Goal: Task Accomplishment & Management: Use online tool/utility

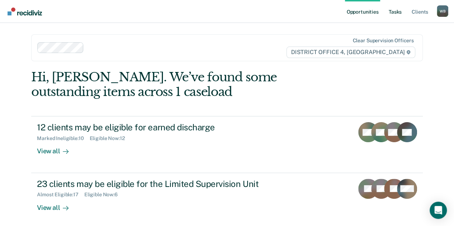
click at [394, 13] on link "Tasks" at bounding box center [395, 11] width 16 height 23
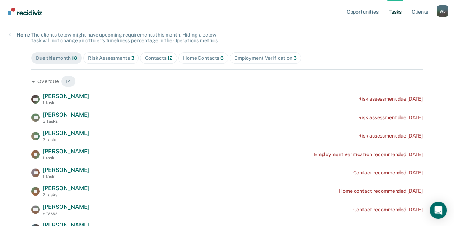
scroll to position [60, 0]
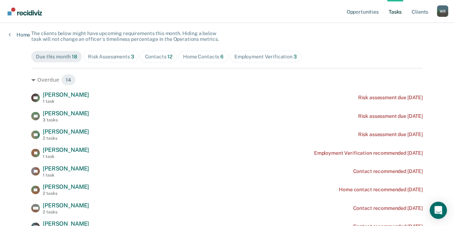
click at [148, 57] on div "Contacts 12" at bounding box center [158, 57] width 28 height 6
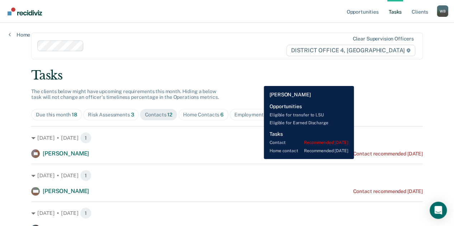
scroll to position [0, 0]
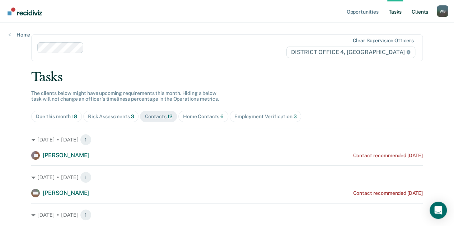
click at [415, 11] on link "Client s" at bounding box center [419, 11] width 19 height 23
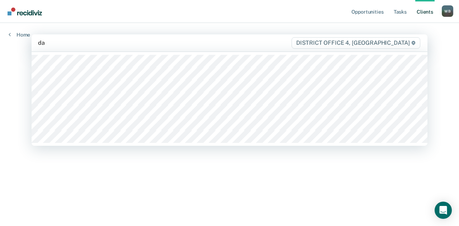
type input "dar"
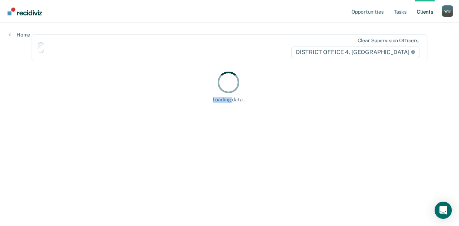
click at [57, 70] on div "Loading data..." at bounding box center [230, 86] width 396 height 33
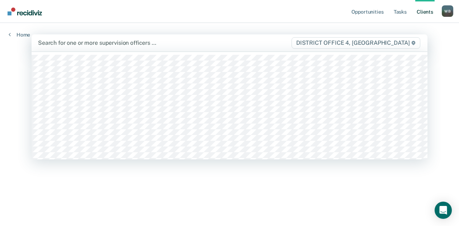
click at [85, 48] on div "Search for one or more supervision officers … DISTRICT OFFICE 4, [GEOGRAPHIC_DA…" at bounding box center [230, 42] width 396 height 17
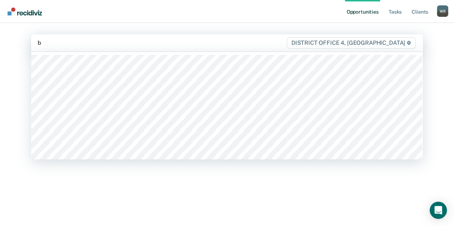
type input "bl"
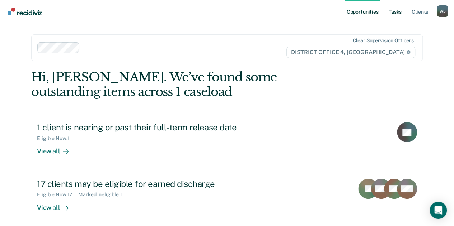
click at [398, 14] on link "Tasks" at bounding box center [395, 11] width 16 height 23
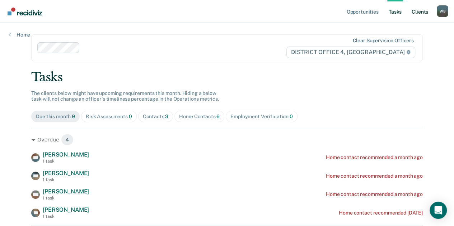
click at [422, 15] on link "Client s" at bounding box center [419, 11] width 19 height 23
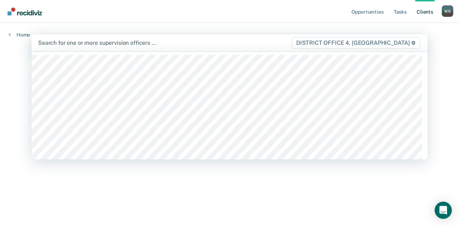
click at [76, 48] on div "Search for one or more supervision officers … DISTRICT OFFICE 4, [GEOGRAPHIC_DA…" at bounding box center [230, 42] width 396 height 17
type input "el"
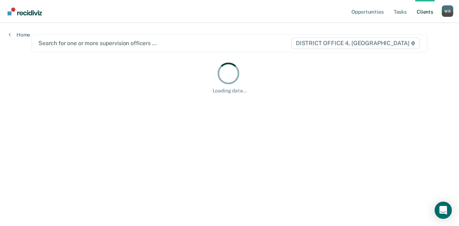
click at [44, 144] on main "Search for one or more supervision officers … DISTRICT OFFICE 4, [GEOGRAPHIC_DA…" at bounding box center [229, 116] width 413 height 186
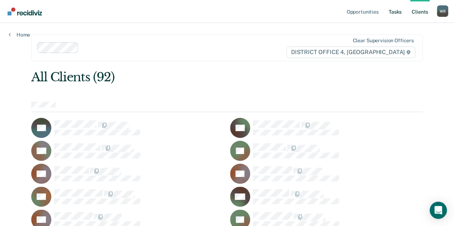
click at [393, 14] on link "Tasks" at bounding box center [395, 11] width 16 height 23
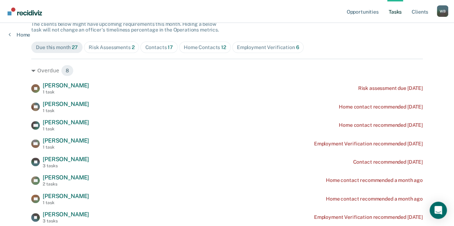
scroll to position [66, 0]
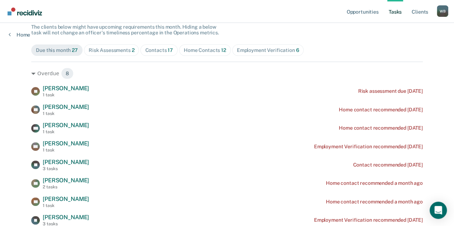
click at [148, 48] on div "Contacts 17" at bounding box center [159, 50] width 28 height 6
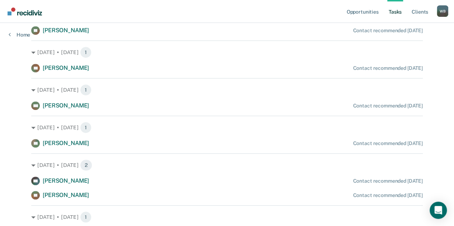
scroll to position [30, 0]
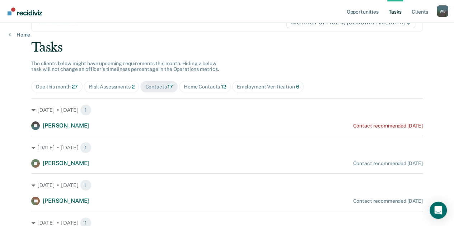
click at [194, 85] on div "Home Contacts 12" at bounding box center [205, 87] width 42 height 6
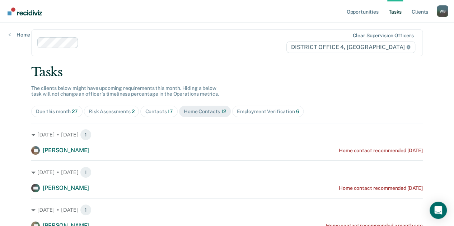
scroll to position [0, 0]
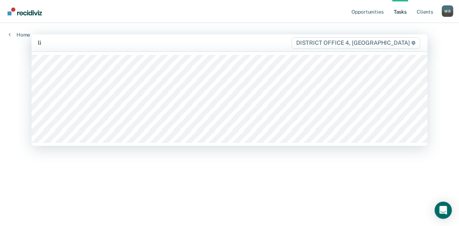
type input "lia"
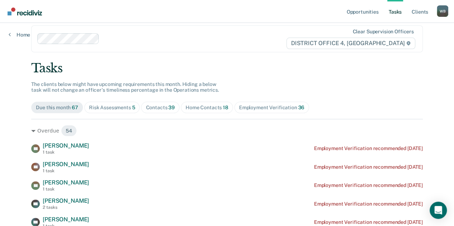
scroll to position [9, 0]
click at [422, 10] on link "Client s" at bounding box center [419, 11] width 19 height 23
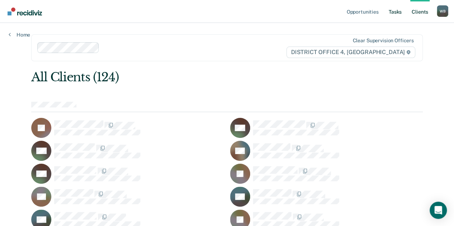
click at [398, 10] on link "Tasks" at bounding box center [395, 11] width 16 height 23
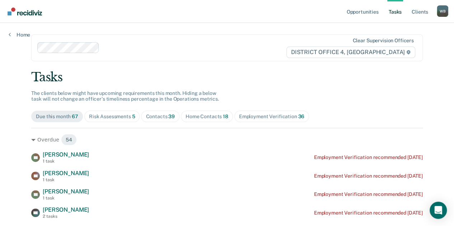
click at [153, 118] on div "Contacts 39" at bounding box center [160, 117] width 29 height 6
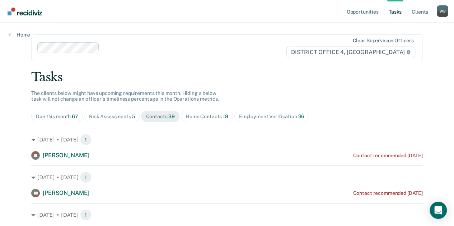
click at [191, 116] on div "Home Contacts 18" at bounding box center [206, 117] width 43 height 6
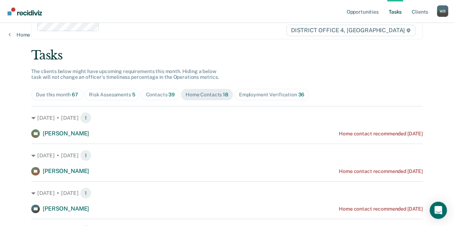
scroll to position [22, 0]
click at [149, 99] on span "Contacts 39" at bounding box center [160, 94] width 38 height 11
click at [125, 99] on span "Risk Assessments 5" at bounding box center [112, 94] width 56 height 11
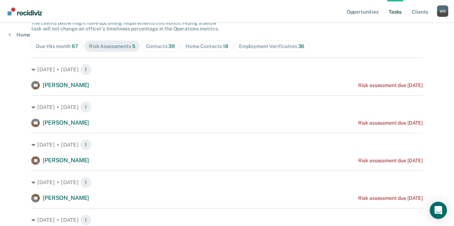
scroll to position [0, 0]
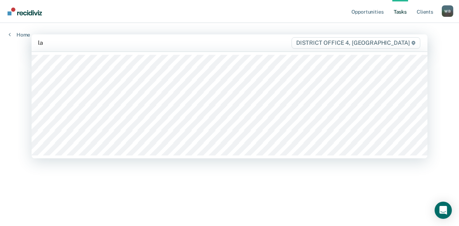
type input "las"
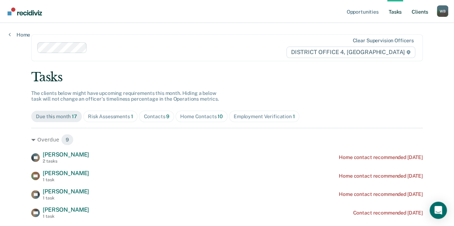
click at [418, 14] on link "Client s" at bounding box center [419, 11] width 19 height 23
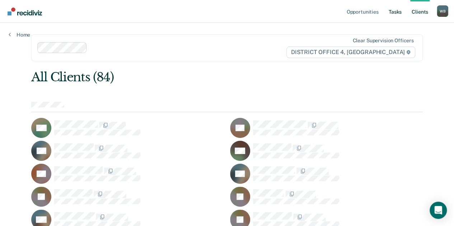
click at [396, 12] on link "Tasks" at bounding box center [395, 11] width 16 height 23
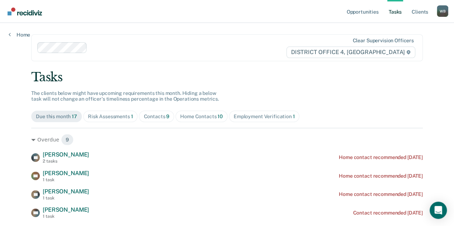
click at [152, 118] on div "Contacts 9" at bounding box center [156, 117] width 26 height 6
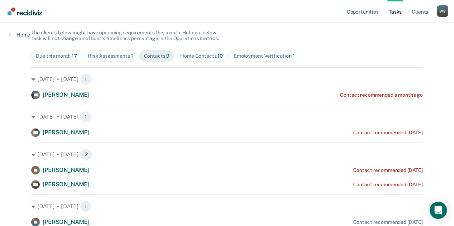
scroll to position [61, 0]
click at [188, 51] on span "Home Contacts 10" at bounding box center [201, 55] width 52 height 11
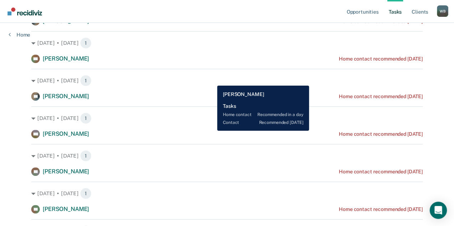
scroll to position [0, 0]
